Goal: Complete application form: Complete application form

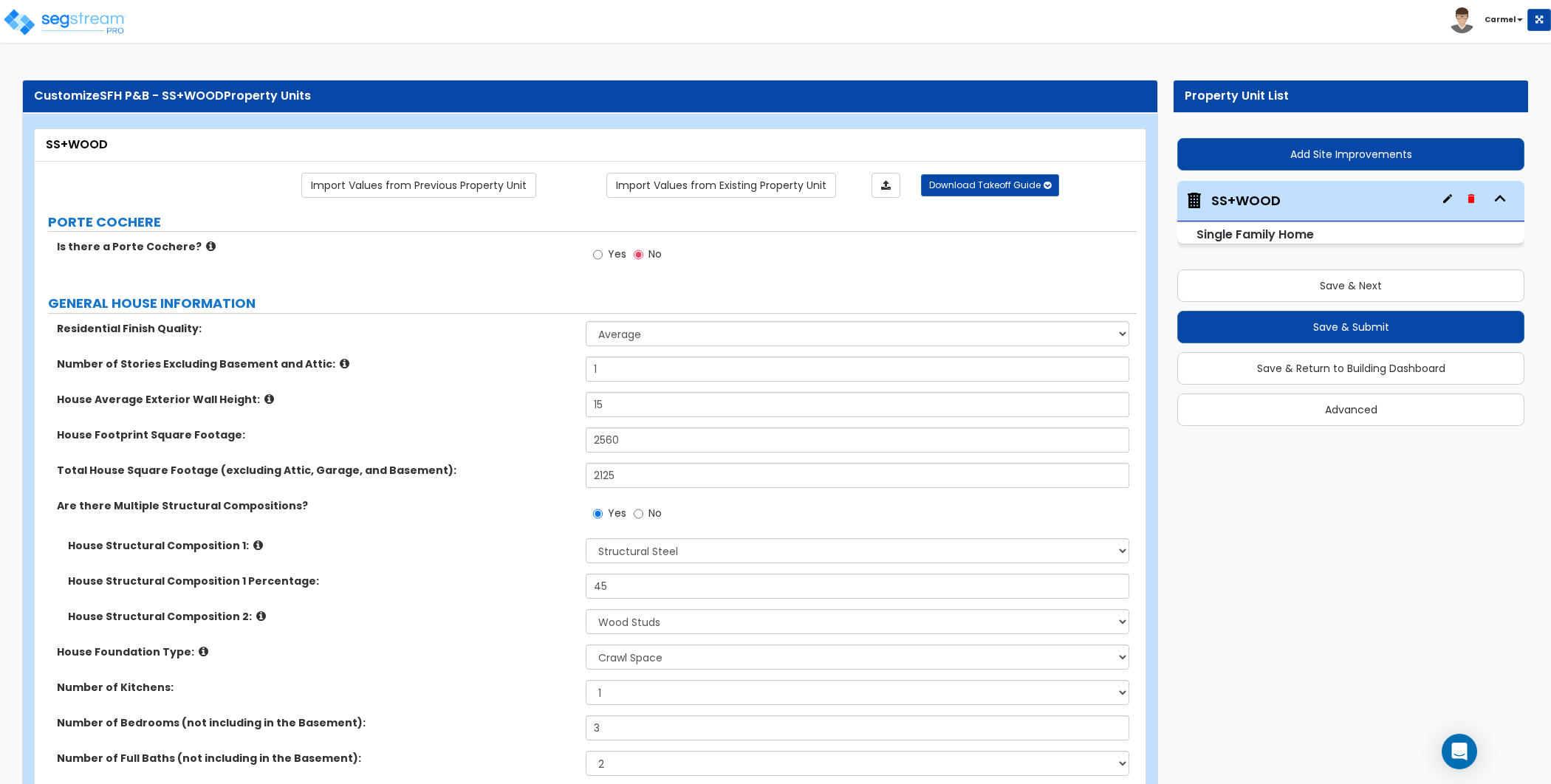
select select "1"
select select "4"
select select "7"
select select "1"
select select "2"
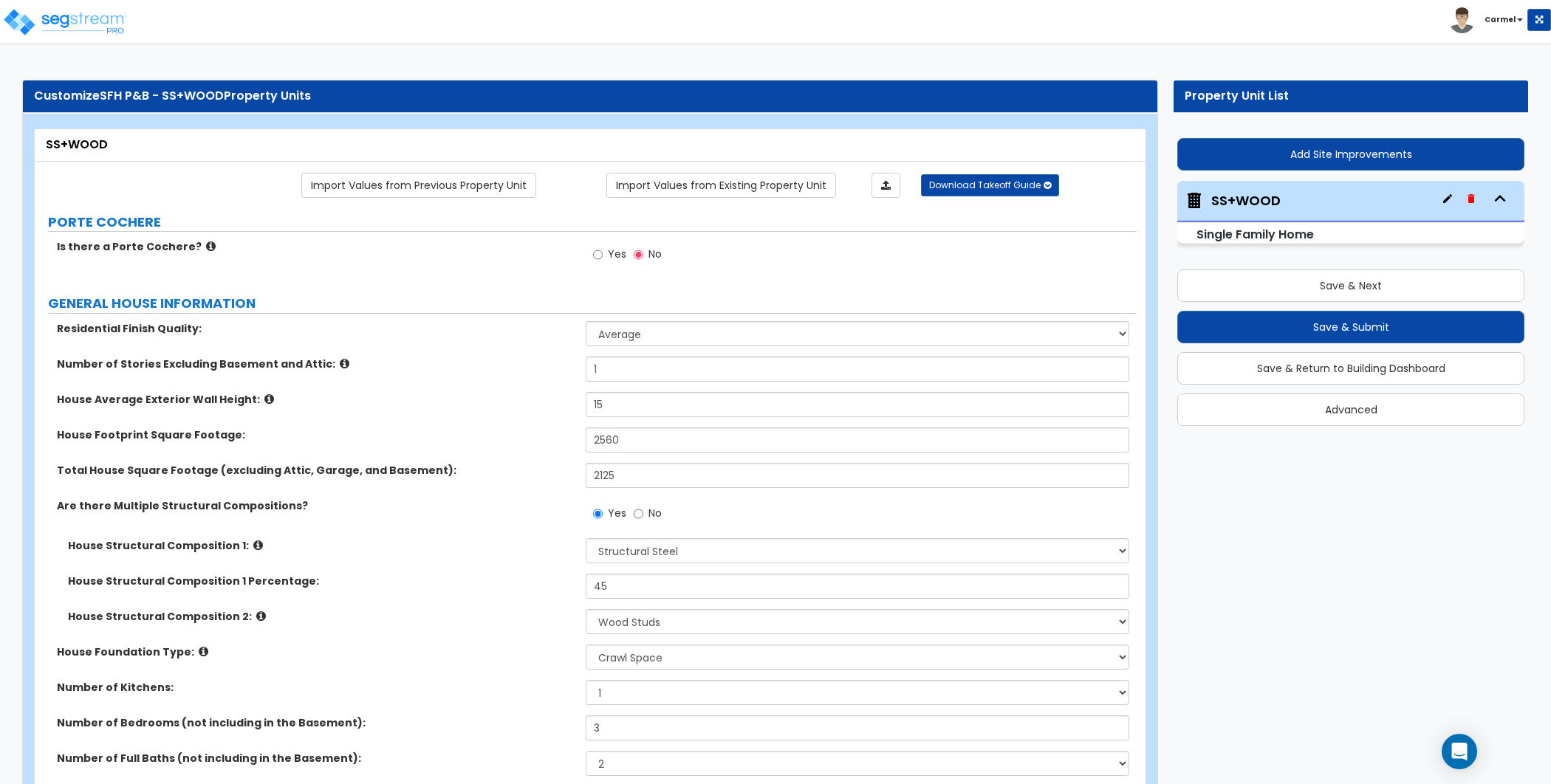
select select "1"
select select "10"
select select "1"
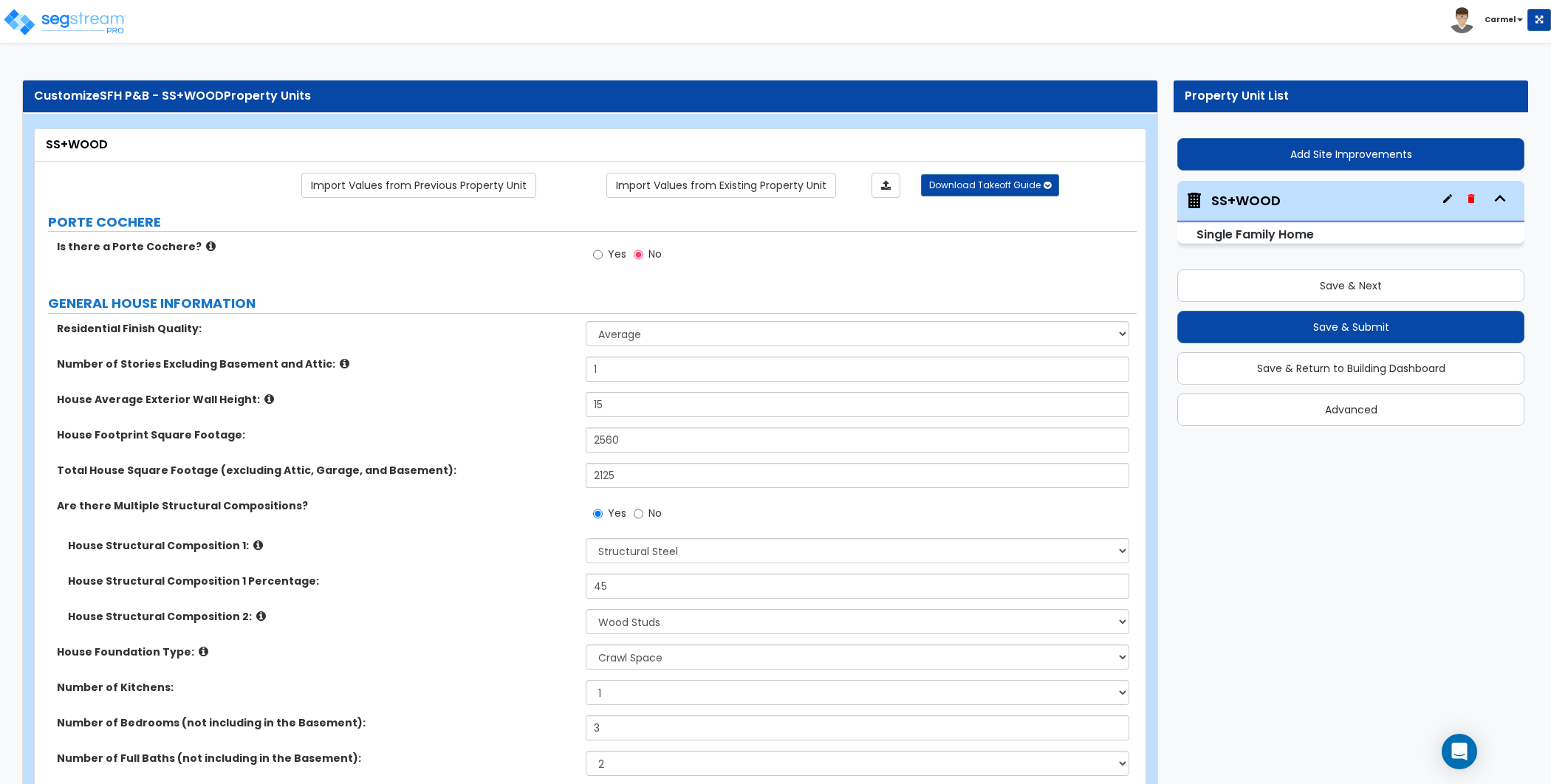
select select "1"
select select "2"
select select "1"
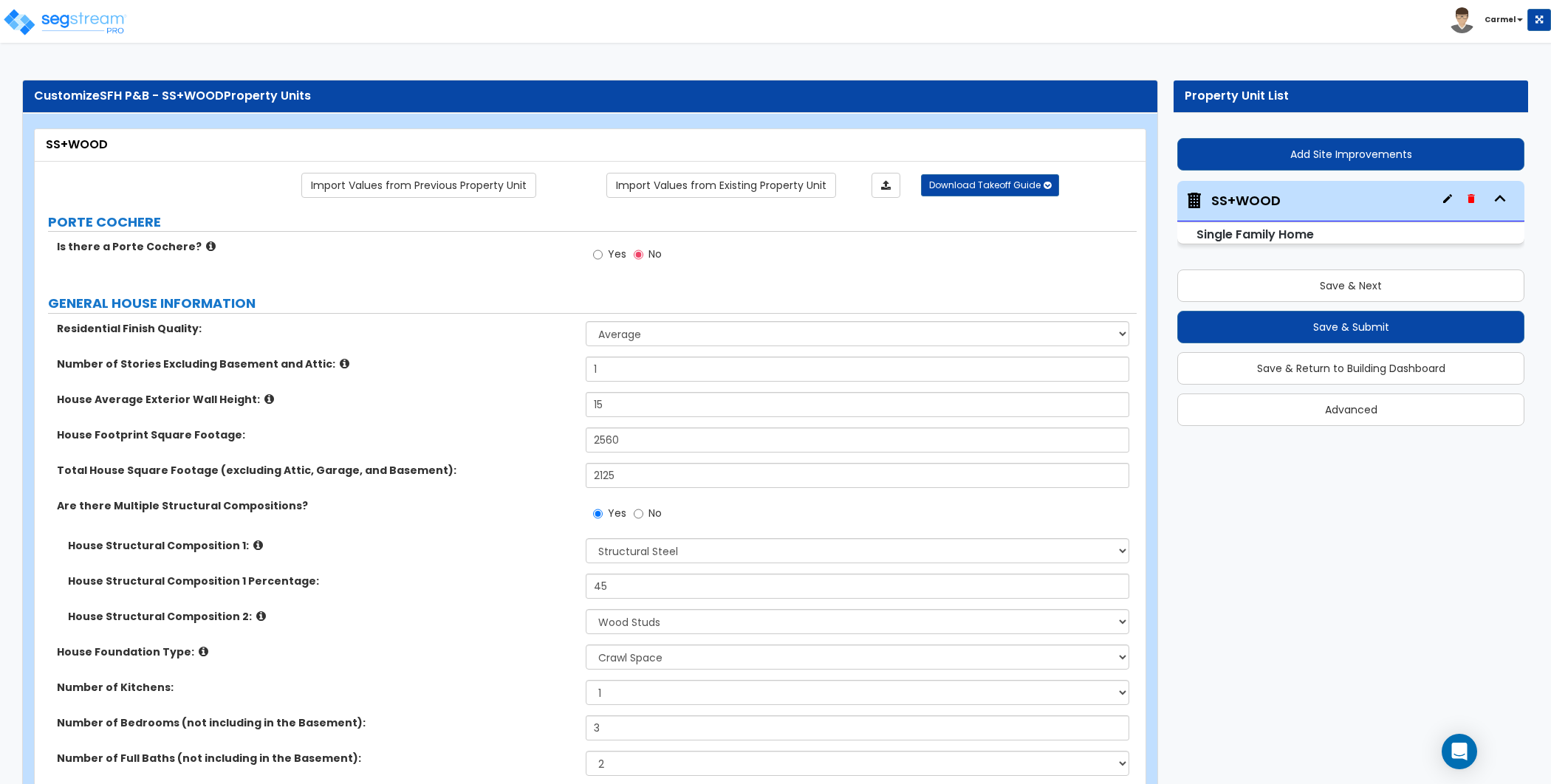
select select "5"
select select "1"
select select "5"
